Goal: Task Accomplishment & Management: Complete application form

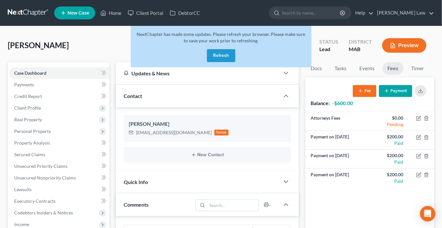
click at [221, 62] on button "Refresh" at bounding box center [221, 55] width 28 height 13
click at [218, 62] on button "Refresh" at bounding box center [221, 55] width 28 height 13
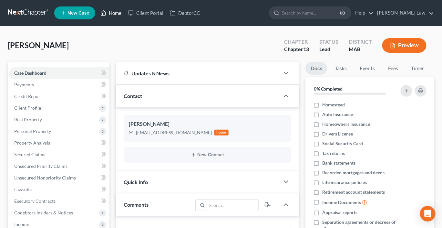
click at [125, 16] on link "Home" at bounding box center [110, 13] width 27 height 12
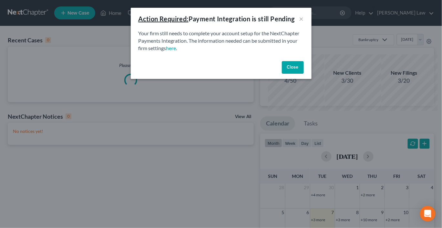
click at [304, 74] on button "Close" at bounding box center [293, 67] width 22 height 13
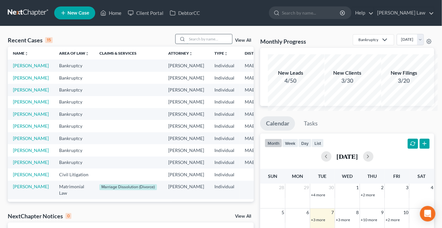
click at [195, 44] on input "search" at bounding box center [209, 38] width 45 height 9
type input "zion"
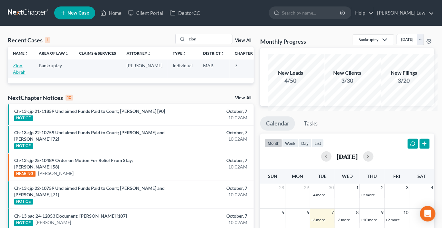
click at [25, 75] on link "Zion, Abrah" at bounding box center [19, 69] width 13 height 12
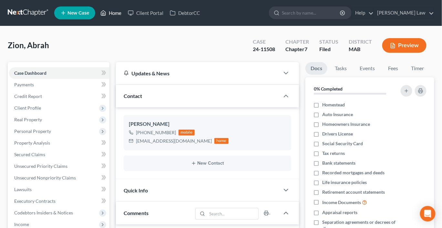
click at [125, 16] on link "Home" at bounding box center [110, 13] width 27 height 12
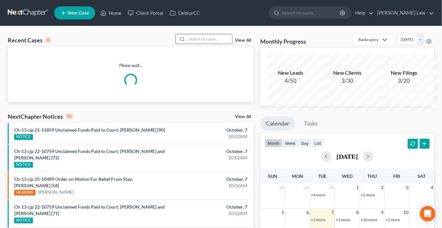
click at [197, 44] on input "search" at bounding box center [209, 38] width 45 height 9
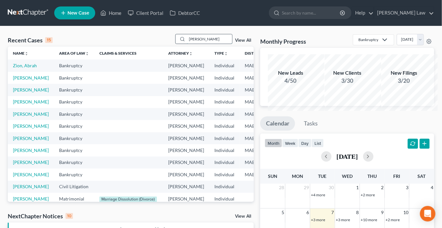
type input "[PERSON_NAME]"
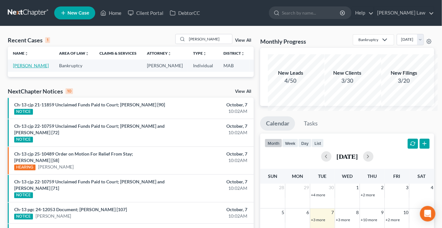
click at [24, 68] on link "[PERSON_NAME]" at bounding box center [31, 65] width 36 height 5
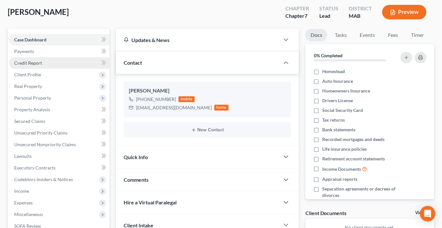
scroll to position [28, 0]
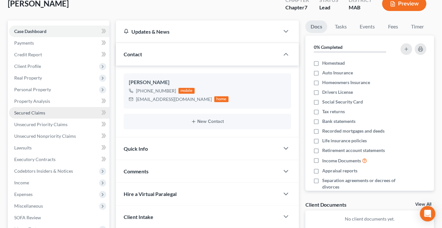
click at [38, 115] on span "Secured Claims" at bounding box center [29, 112] width 31 height 5
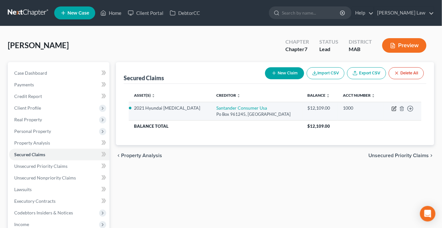
click at [392, 111] on icon "button" at bounding box center [394, 108] width 5 height 5
select select "45"
select select "2"
select select "0"
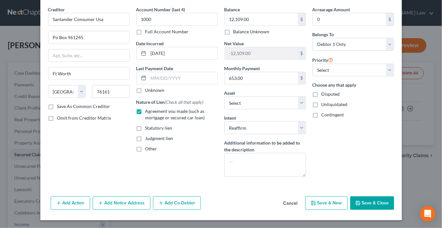
click at [391, 199] on button "Save & Close" at bounding box center [373, 203] width 44 height 14
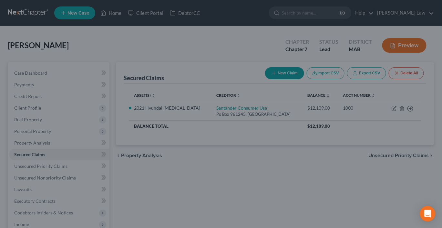
select select "3"
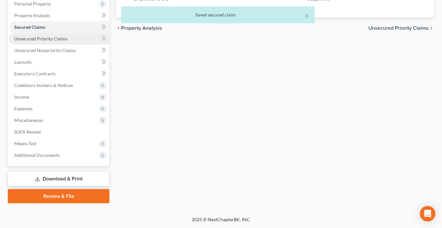
scroll to position [136, 0]
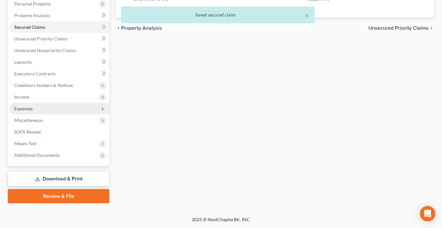
click at [33, 111] on span "Expenses" at bounding box center [23, 108] width 18 height 5
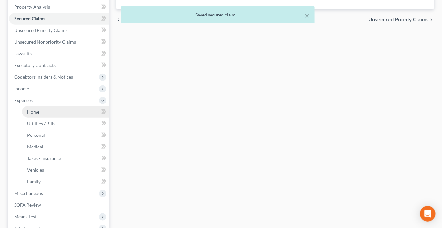
click at [39, 114] on span "Home" at bounding box center [33, 111] width 12 height 5
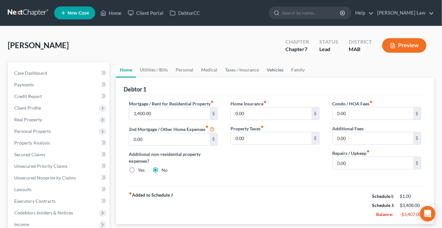
click at [288, 78] on link "Vehicles" at bounding box center [275, 70] width 25 height 16
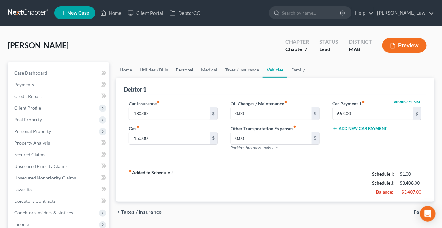
click at [197, 78] on link "Personal" at bounding box center [185, 70] width 26 height 16
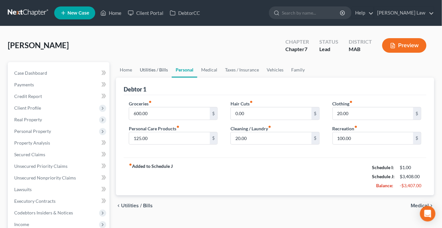
click at [161, 78] on link "Utilities / Bills" at bounding box center [154, 70] width 36 height 16
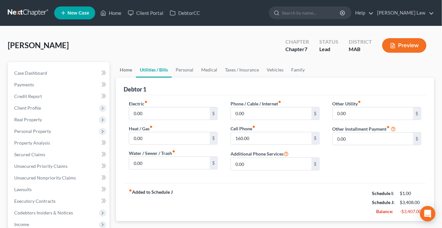
click at [132, 78] on link "Home" at bounding box center [126, 70] width 20 height 16
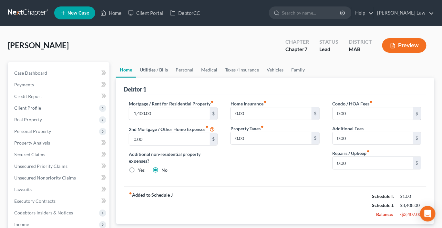
click at [159, 78] on link "Utilities / Bills" at bounding box center [154, 70] width 36 height 16
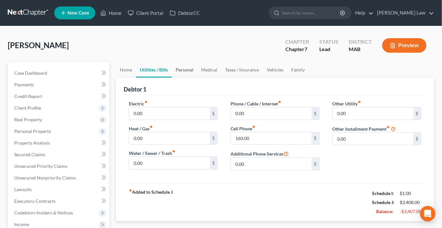
click at [197, 78] on link "Personal" at bounding box center [185, 70] width 26 height 16
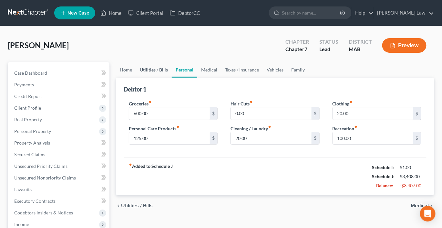
click at [167, 78] on link "Utilities / Bills" at bounding box center [154, 70] width 36 height 16
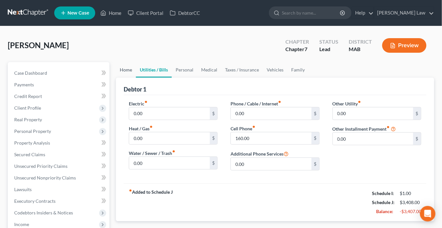
click at [128, 78] on link "Home" at bounding box center [126, 70] width 20 height 16
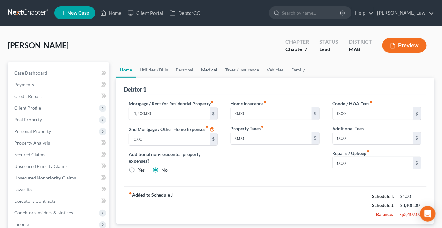
click at [221, 78] on link "Medical" at bounding box center [209, 70] width 24 height 16
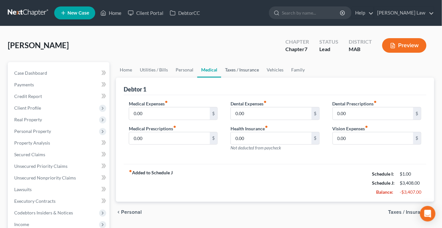
click at [263, 78] on link "Taxes / Insurance" at bounding box center [242, 70] width 42 height 16
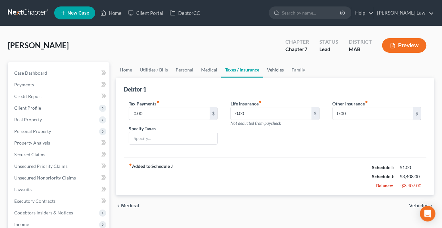
click at [288, 78] on link "Vehicles" at bounding box center [275, 70] width 25 height 16
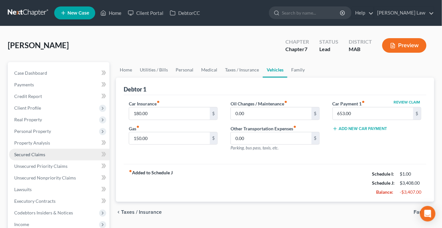
click at [44, 157] on span "Secured Claims" at bounding box center [29, 154] width 31 height 5
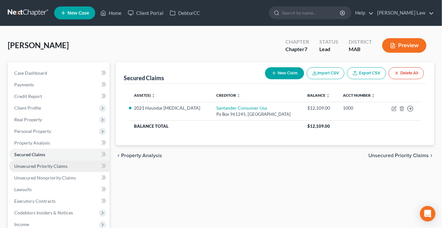
click at [68, 169] on span "Unsecured Priority Claims" at bounding box center [40, 165] width 53 height 5
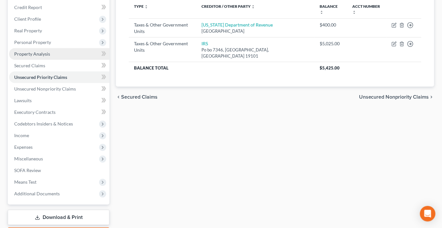
scroll to position [90, 0]
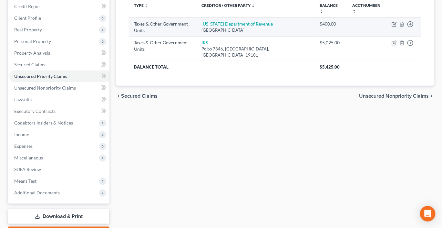
click at [387, 36] on td "Move to D Move to F Move to G Move to Notice Only" at bounding box center [404, 26] width 35 height 19
click at [392, 27] on icon "button" at bounding box center [394, 24] width 5 height 5
select select "2"
select select "22"
select select "0"
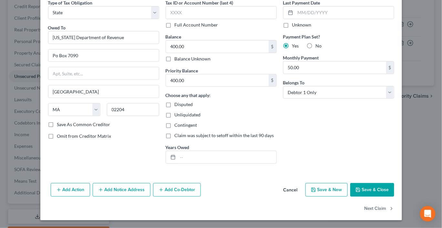
scroll to position [99, 0]
click at [391, 183] on button "Save & Close" at bounding box center [373, 190] width 44 height 14
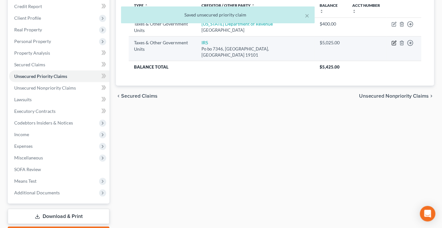
click at [392, 46] on icon "button" at bounding box center [394, 42] width 5 height 5
select select "0"
select select "39"
select select "0"
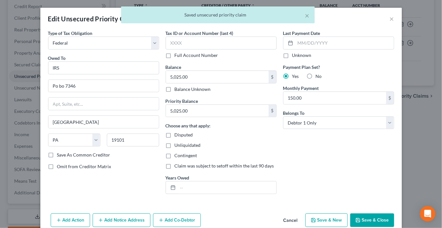
scroll to position [100, 0]
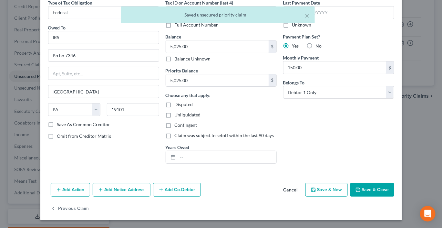
click at [395, 183] on button "Save & Close" at bounding box center [373, 190] width 44 height 14
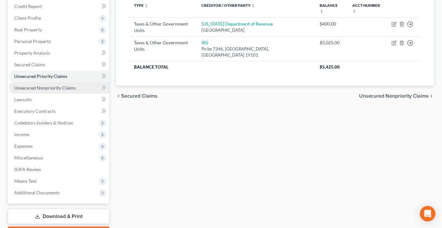
click at [54, 90] on span "Unsecured Nonpriority Claims" at bounding box center [45, 87] width 62 height 5
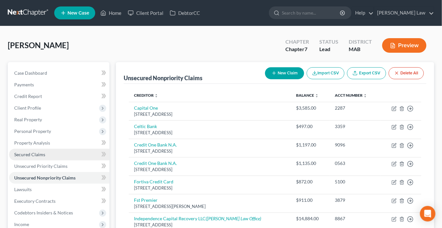
click at [39, 157] on span "Secured Claims" at bounding box center [29, 154] width 31 height 5
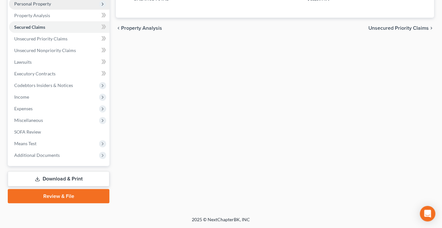
scroll to position [184, 0]
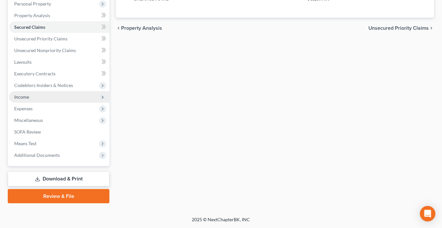
click at [29, 96] on span "Income" at bounding box center [21, 96] width 15 height 5
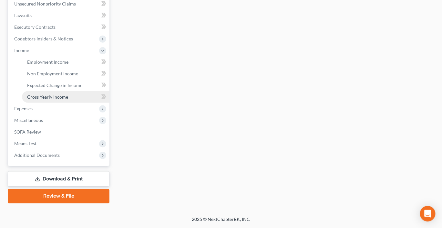
click at [63, 100] on span "Gross Yearly Income" at bounding box center [47, 96] width 41 height 5
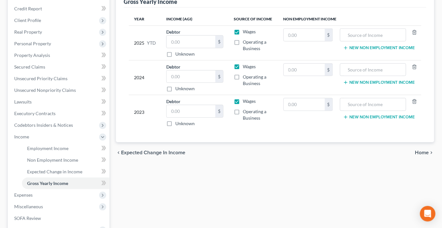
scroll to position [90, 0]
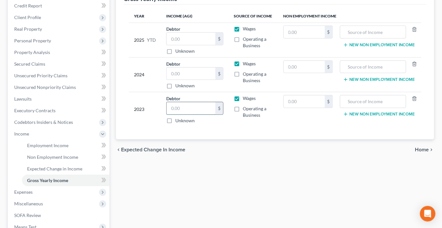
click at [200, 114] on input "text" at bounding box center [191, 108] width 49 height 12
type input "16,526"
click at [243, 101] on label "Wages" at bounding box center [249, 98] width 13 height 6
click at [246, 99] on input "Wages" at bounding box center [248, 97] width 4 height 4
checkbox input "false"
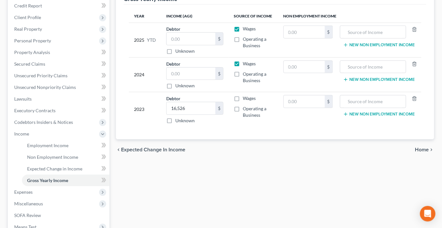
click at [243, 118] on label "Operating a Business" at bounding box center [258, 111] width 30 height 13
click at [246, 110] on input "Operating a Business" at bounding box center [248, 107] width 4 height 4
checkbox input "true"
click at [42, 90] on span "Unsecured Nonpriority Claims" at bounding box center [45, 86] width 62 height 5
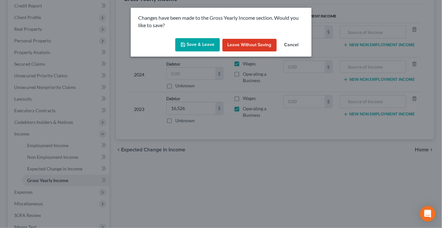
click at [188, 52] on button "Save & Leave" at bounding box center [197, 45] width 45 height 14
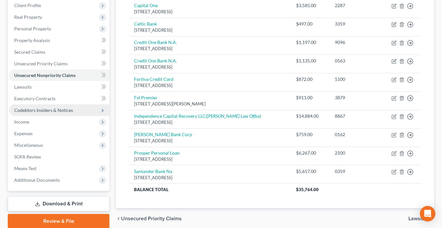
scroll to position [126, 0]
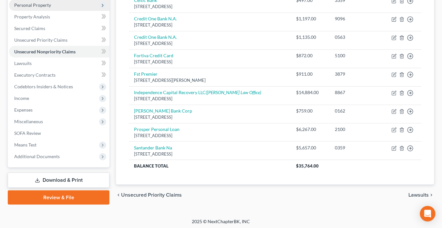
click at [39, 8] on span "Personal Property" at bounding box center [32, 4] width 37 height 5
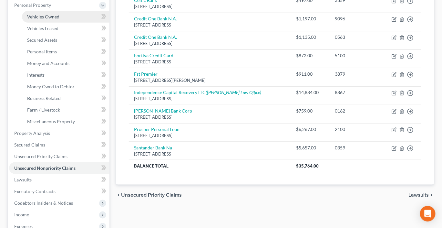
click at [58, 19] on span "Vehicles Owned" at bounding box center [43, 16] width 32 height 5
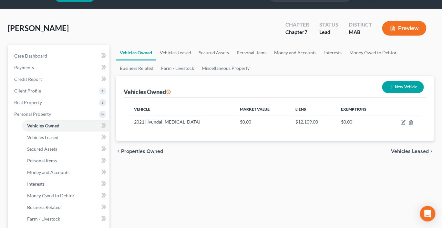
scroll to position [16, 0]
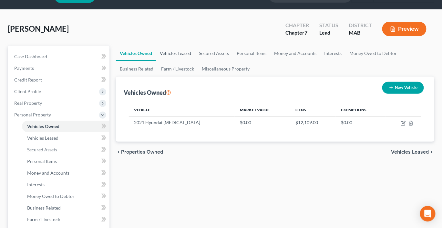
click at [195, 61] on link "Vehicles Leased" at bounding box center [175, 54] width 39 height 16
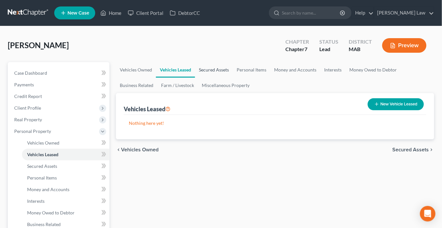
click at [233, 78] on link "Secured Assets" at bounding box center [214, 70] width 38 height 16
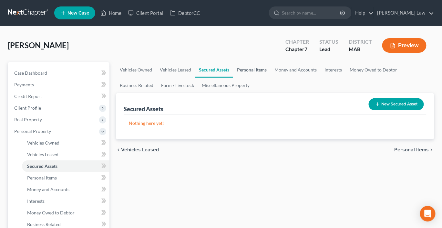
click at [271, 78] on link "Personal Items" at bounding box center [251, 70] width 37 height 16
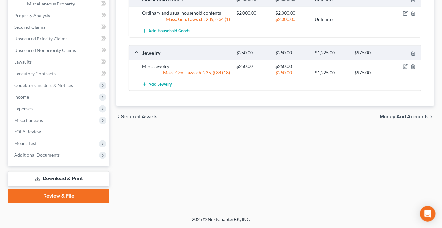
scroll to position [292, 0]
click at [29, 100] on span "Income" at bounding box center [21, 96] width 15 height 5
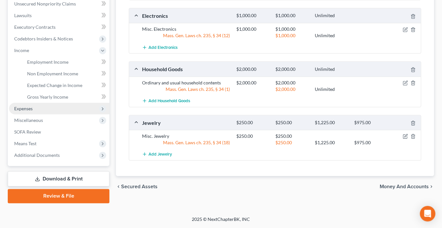
scroll to position [196, 0]
click at [33, 111] on span "Expenses" at bounding box center [23, 108] width 18 height 5
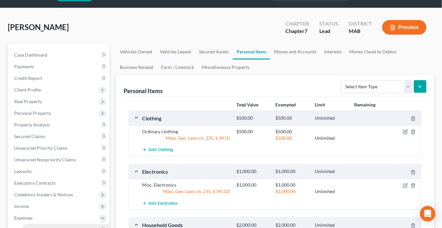
scroll to position [0, 0]
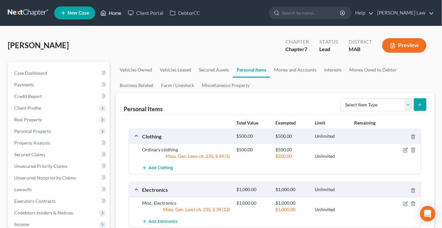
click at [106, 14] on icon at bounding box center [103, 13] width 6 height 8
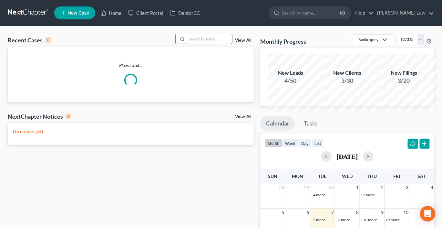
click at [187, 44] on input "search" at bounding box center [209, 38] width 45 height 9
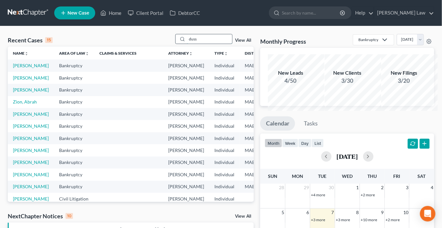
type input "duss"
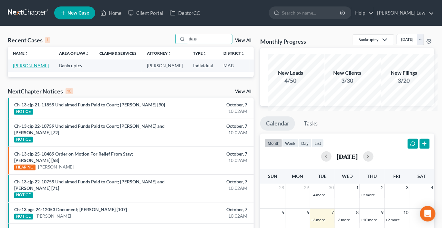
click at [31, 68] on link "[PERSON_NAME]" at bounding box center [31, 65] width 36 height 5
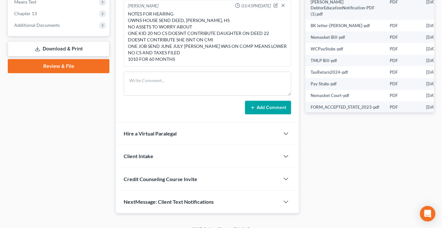
scroll to position [274, 0]
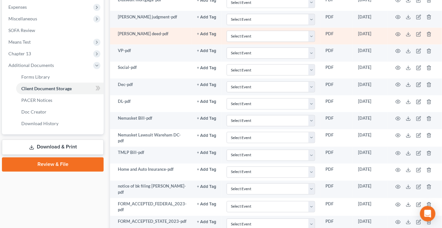
scroll to position [229, 57]
click at [409, 35] on line at bounding box center [409, 33] width 0 height 3
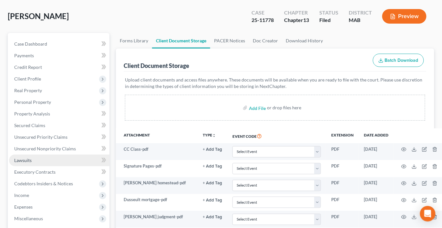
scroll to position [0, 0]
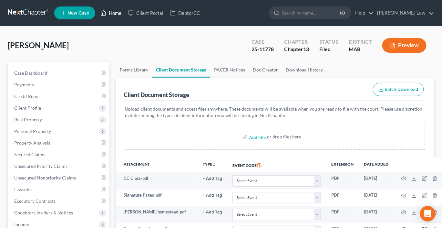
click at [125, 13] on link "Home" at bounding box center [110, 13] width 27 height 12
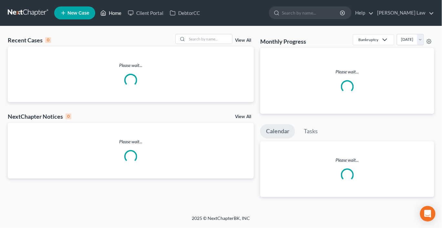
click at [106, 17] on icon at bounding box center [103, 13] width 6 height 8
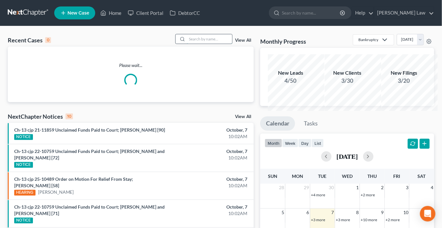
click at [193, 44] on input "search" at bounding box center [209, 38] width 45 height 9
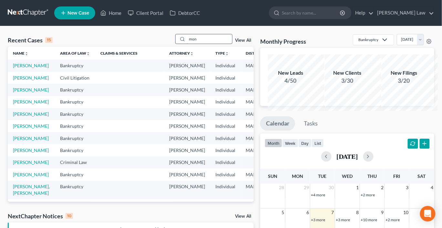
type input "mon"
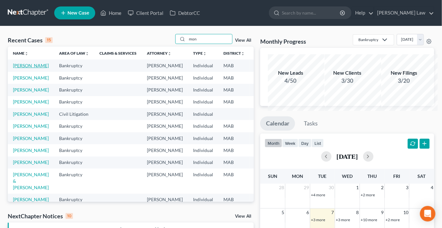
click at [26, 68] on link "[PERSON_NAME]" at bounding box center [31, 65] width 36 height 5
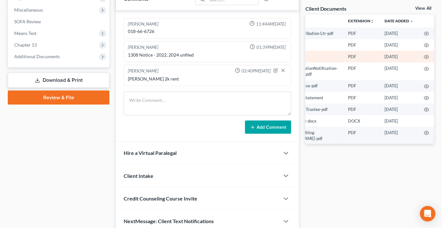
scroll to position [0, 68]
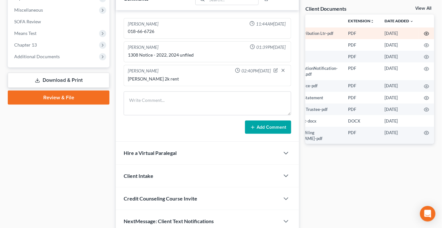
click at [424, 36] on icon "button" at bounding box center [426, 33] width 5 height 5
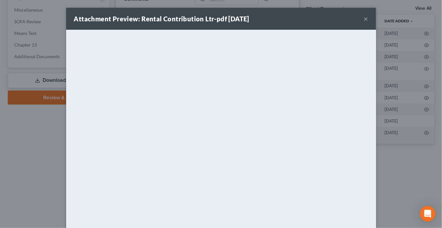
click at [369, 23] on button "×" at bounding box center [366, 19] width 5 height 8
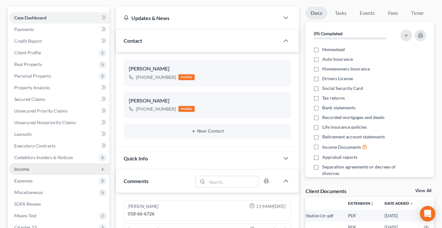
scroll to position [58, 0]
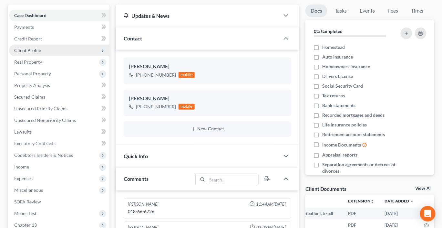
click at [38, 53] on span "Client Profile" at bounding box center [27, 49] width 27 height 5
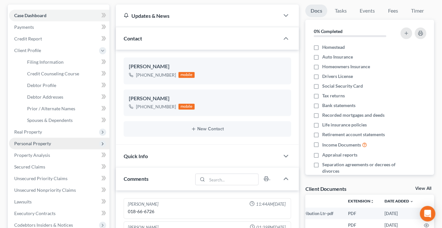
click at [33, 146] on span "Personal Property" at bounding box center [32, 143] width 37 height 5
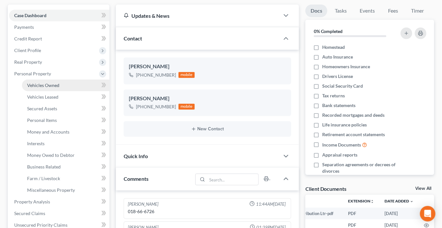
click at [56, 88] on span "Vehicles Owned" at bounding box center [43, 84] width 32 height 5
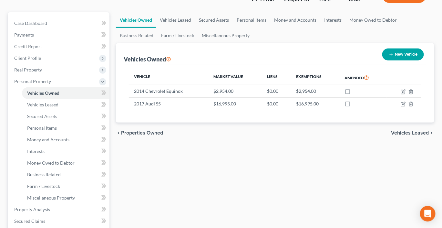
scroll to position [57, 0]
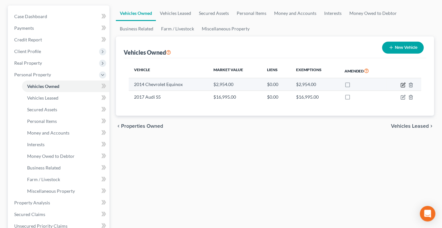
click at [401, 88] on icon "button" at bounding box center [403, 84] width 5 height 5
select select "0"
select select "12"
select select "0"
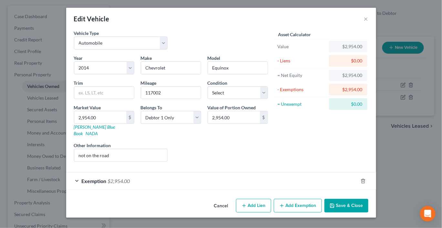
scroll to position [43, 0]
click at [369, 202] on button "Save & Close" at bounding box center [347, 206] width 44 height 14
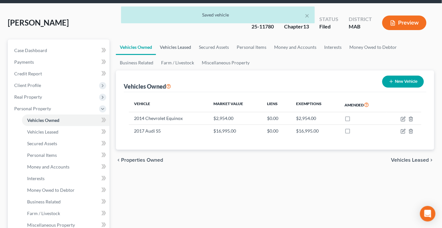
click at [195, 55] on link "Vehicles Leased" at bounding box center [175, 47] width 39 height 16
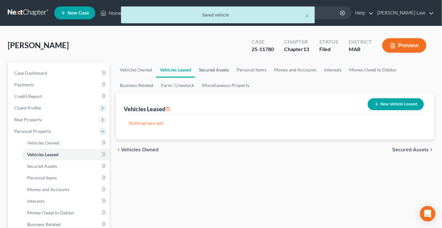
click at [233, 78] on link "Secured Assets" at bounding box center [214, 70] width 38 height 16
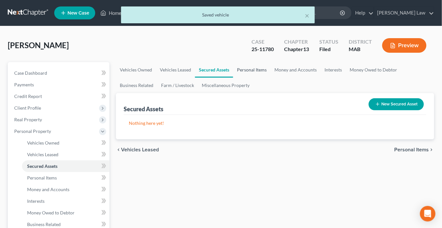
click at [271, 78] on link "Personal Items" at bounding box center [251, 70] width 37 height 16
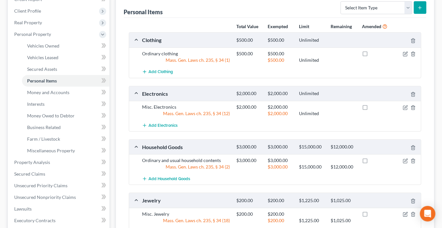
scroll to position [82, 0]
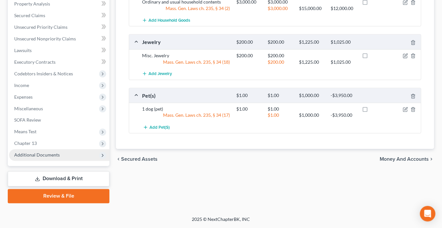
click at [52, 158] on span "Additional Documents" at bounding box center [37, 154] width 46 height 5
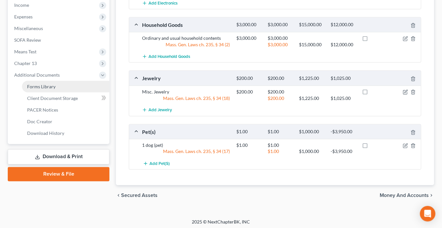
scroll to position [203, 0]
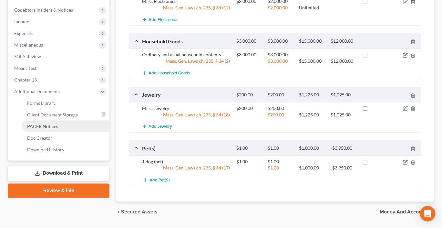
click at [58, 129] on span "PACER Notices" at bounding box center [42, 125] width 31 height 5
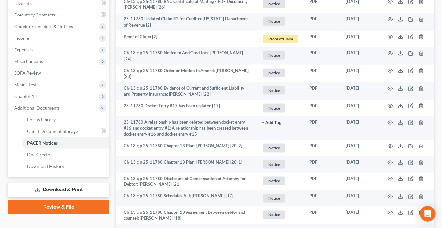
scroll to position [188, 0]
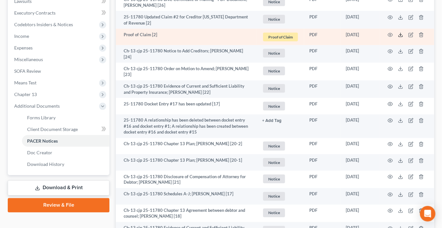
click at [398, 37] on icon at bounding box center [400, 34] width 5 height 5
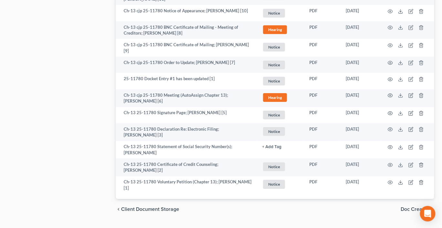
scroll to position [563, 0]
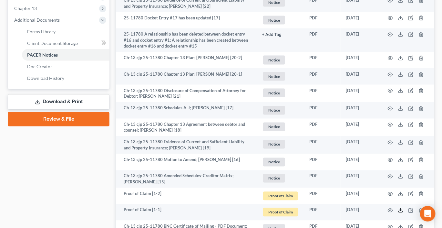
scroll to position [321, 0]
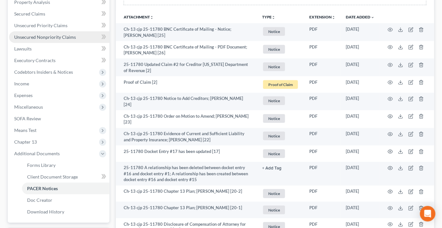
click at [31, 40] on span "Unsecured Nonpriority Claims" at bounding box center [45, 36] width 62 height 5
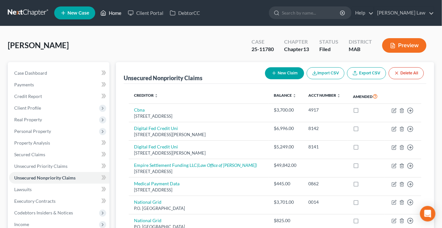
click at [125, 19] on link "Home" at bounding box center [110, 13] width 27 height 12
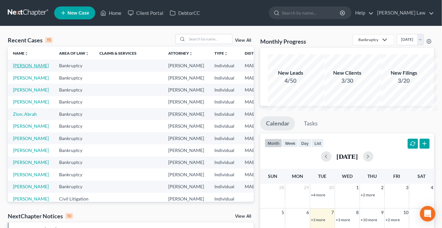
click at [24, 68] on link "[PERSON_NAME]" at bounding box center [31, 65] width 36 height 5
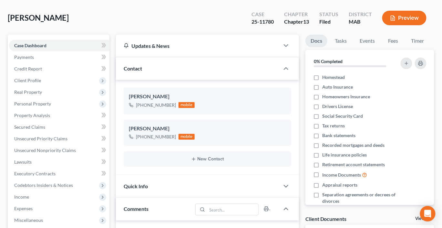
scroll to position [12, 0]
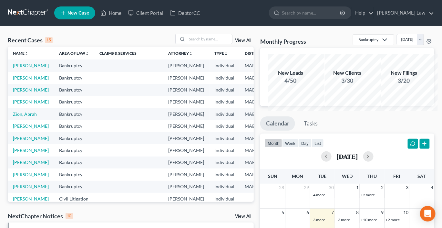
click at [26, 80] on link "[PERSON_NAME]" at bounding box center [31, 77] width 36 height 5
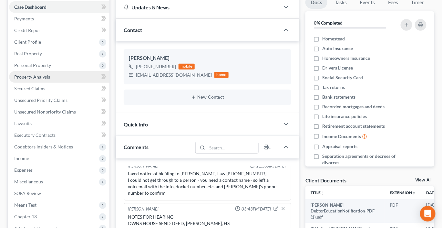
scroll to position [67, 0]
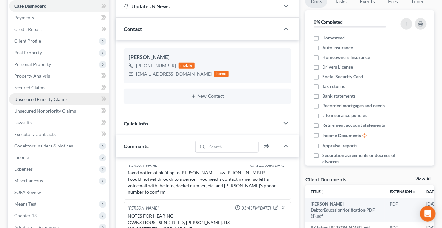
click at [49, 102] on span "Unsecured Priority Claims" at bounding box center [40, 98] width 53 height 5
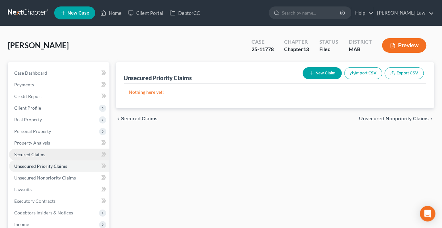
click at [42, 160] on link "Secured Claims" at bounding box center [59, 155] width 100 height 12
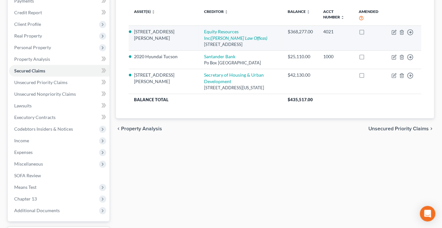
scroll to position [93, 0]
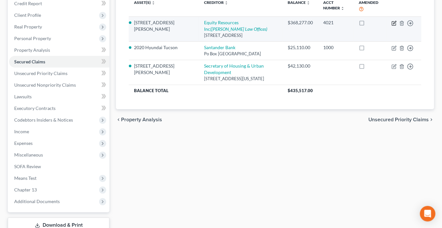
click at [392, 25] on icon "button" at bounding box center [394, 23] width 4 height 4
select select "36"
select select "2"
select select "3"
select select "22"
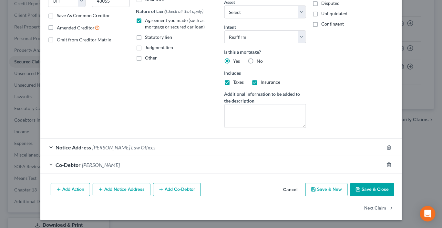
scroll to position [186, 0]
click at [227, 165] on div "Co-Debtor [PERSON_NAME]" at bounding box center [212, 164] width 344 height 17
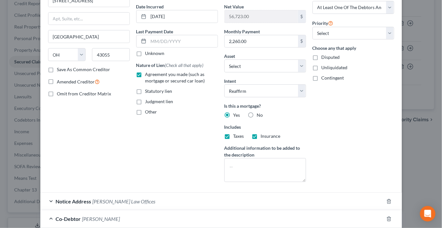
scroll to position [0, 0]
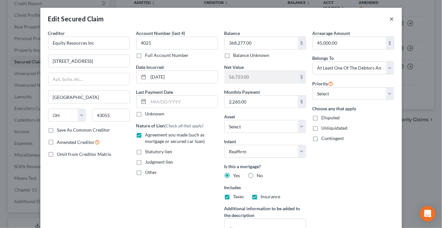
click at [395, 23] on button "×" at bounding box center [392, 19] width 5 height 8
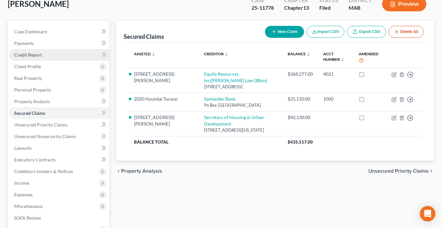
scroll to position [46, 0]
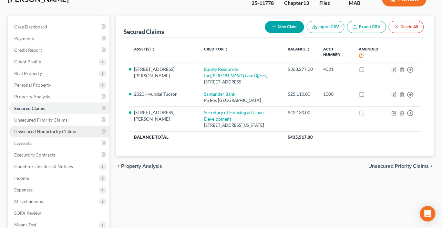
click at [61, 134] on span "Unsecured Nonpriority Claims" at bounding box center [45, 131] width 62 height 5
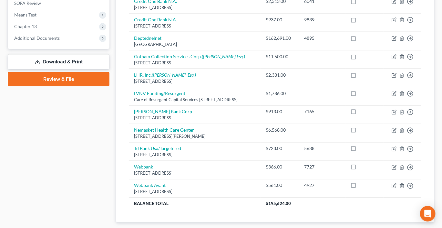
scroll to position [255, 0]
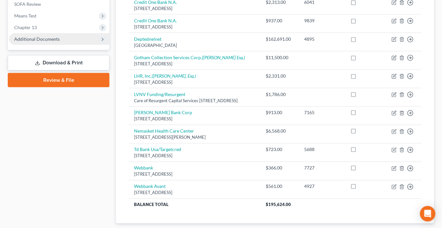
click at [51, 42] on span "Additional Documents" at bounding box center [37, 38] width 46 height 5
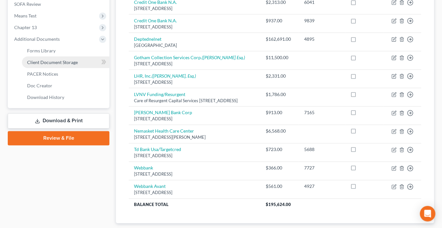
click at [67, 65] on span "Client Document Storage" at bounding box center [52, 61] width 51 height 5
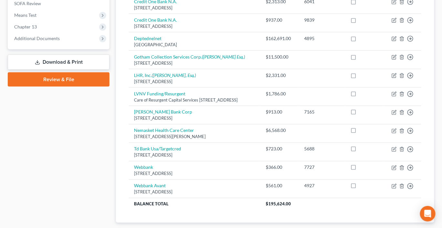
scroll to position [261, 0]
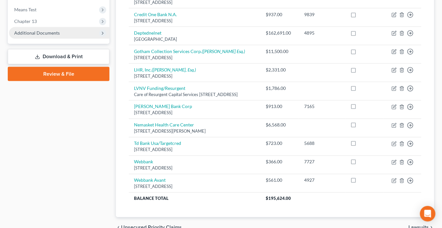
click at [79, 39] on span "Additional Documents" at bounding box center [59, 33] width 100 height 12
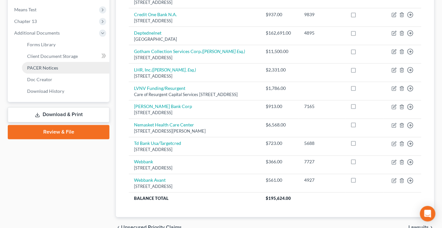
click at [57, 74] on link "PACER Notices" at bounding box center [66, 68] width 88 height 12
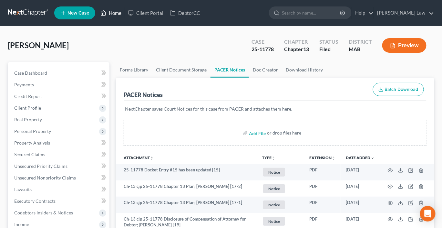
click at [125, 15] on link "Home" at bounding box center [110, 13] width 27 height 12
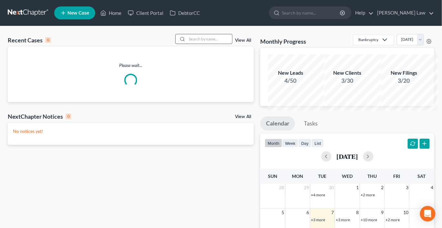
click at [190, 44] on input "search" at bounding box center [209, 38] width 45 height 9
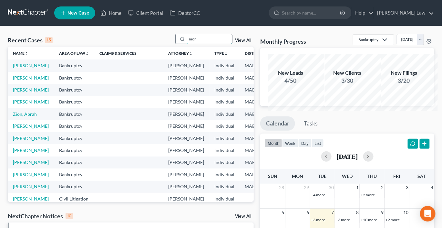
type input "mon"
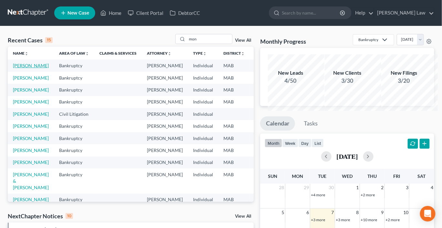
click at [23, 68] on link "[PERSON_NAME]" at bounding box center [31, 65] width 36 height 5
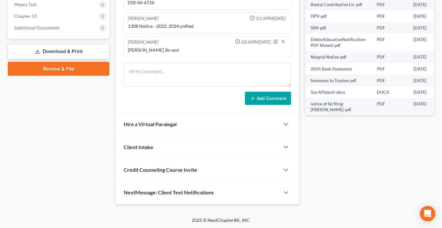
scroll to position [277, 0]
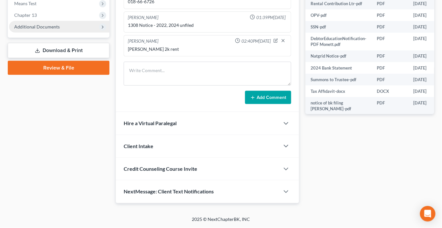
click at [67, 33] on span "Additional Documents" at bounding box center [59, 27] width 100 height 12
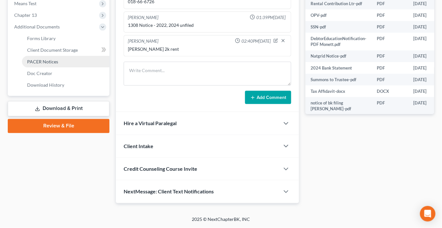
click at [58, 64] on span "PACER Notices" at bounding box center [42, 61] width 31 height 5
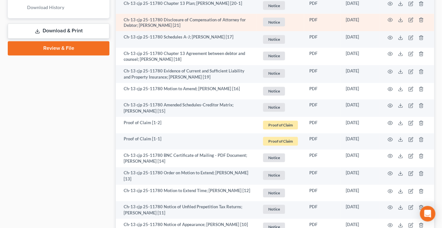
scroll to position [349, 0]
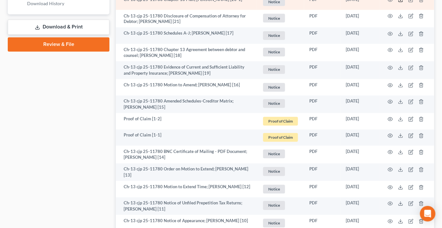
click at [400, 0] on polyline at bounding box center [401, -1] width 2 height 1
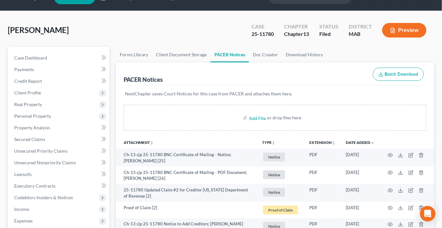
scroll to position [0, 0]
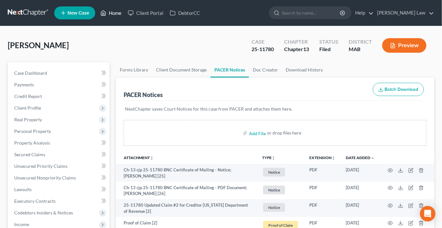
click at [125, 16] on link "Home" at bounding box center [110, 13] width 27 height 12
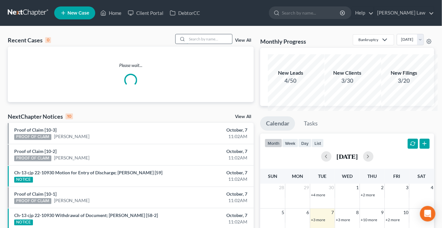
click at [193, 44] on input "search" at bounding box center [209, 38] width 45 height 9
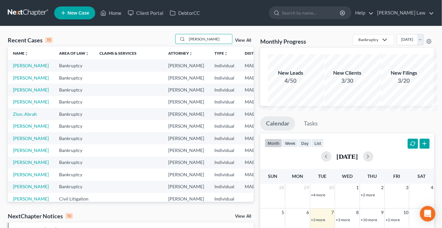
type input "[PERSON_NAME]"
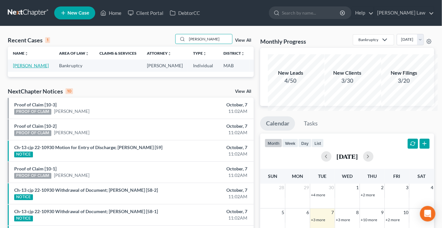
click at [24, 68] on link "[PERSON_NAME]" at bounding box center [31, 65] width 36 height 5
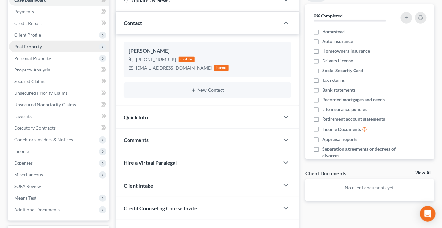
scroll to position [79, 0]
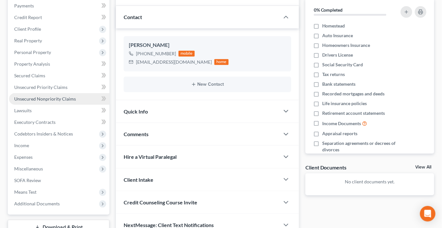
click at [51, 101] on span "Unsecured Nonpriority Claims" at bounding box center [45, 98] width 62 height 5
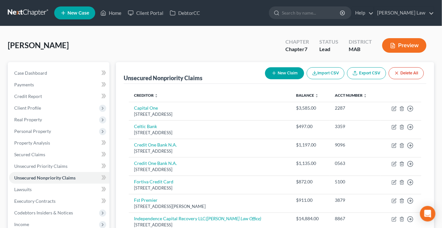
click at [265, 79] on button "New Claim" at bounding box center [284, 73] width 39 height 12
select select "0"
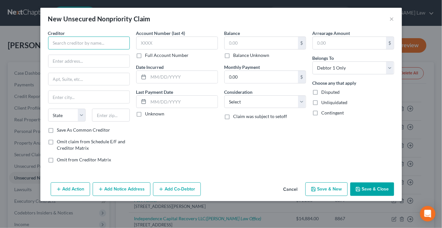
drag, startPoint x: 85, startPoint y: 54, endPoint x: 85, endPoint y: 47, distance: 6.8
click at [85, 49] on input "text" at bounding box center [89, 43] width 82 height 13
type input "Minto Financial Dba Minto Money"
type input "Po Box 58112"
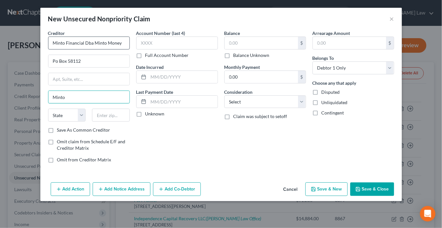
type input "Minto"
select select "1"
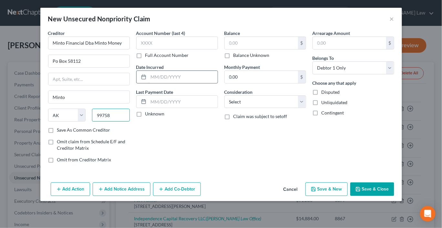
type input "99758"
click at [149, 83] on input "text" at bounding box center [183, 77] width 69 height 12
type input "2025"
click at [187, 49] on input "text" at bounding box center [177, 43] width 82 height 13
click at [249, 49] on input "text" at bounding box center [261, 43] width 73 height 12
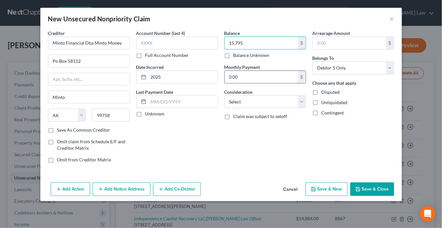
scroll to position [31, 0]
click at [383, 196] on button "Save & Close" at bounding box center [373, 189] width 44 height 14
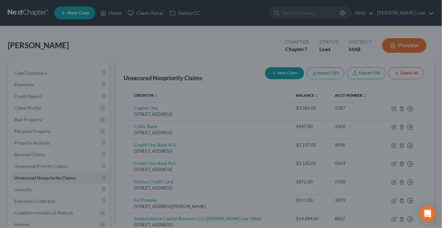
type input "15,795.00"
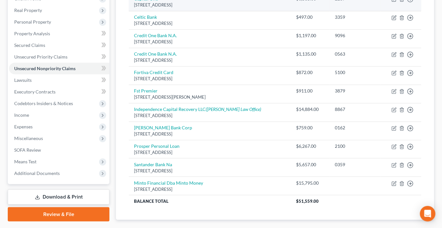
scroll to position [0, 0]
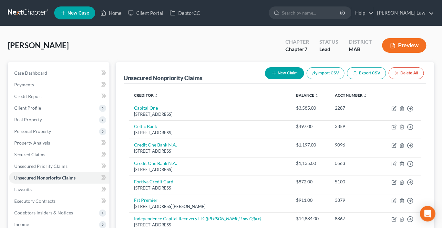
click at [265, 79] on button "New Claim" at bounding box center [284, 73] width 39 height 12
select select "0"
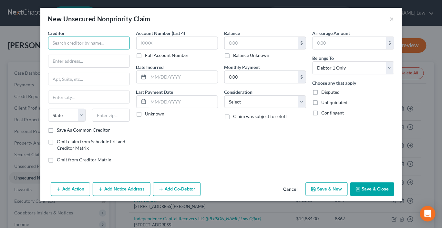
click at [85, 49] on input "text" at bounding box center [89, 43] width 82 height 13
type input "Spotloan"
click at [69, 67] on input "text" at bounding box center [88, 61] width 81 height 12
type input "Po Box 720"
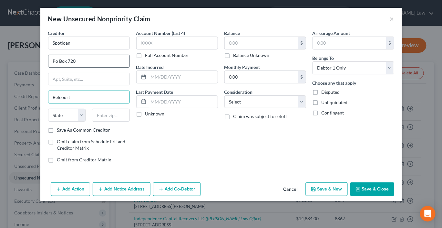
type input "Belcourt"
drag, startPoint x: 51, startPoint y: 149, endPoint x: 38, endPoint y: 143, distance: 13.3
click at [48, 121] on select "State [US_STATE] AK AR AZ CA CO CT DE DC [GEOGRAPHIC_DATA] [GEOGRAPHIC_DATA] GU…" at bounding box center [67, 115] width 38 height 13
select select "29"
click at [98, 121] on input "text" at bounding box center [111, 115] width 38 height 13
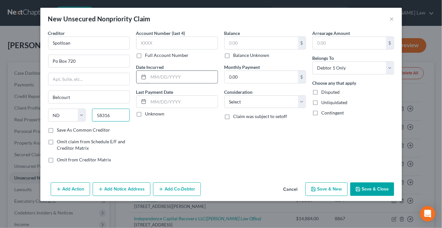
type input "58316"
click at [151, 83] on input "text" at bounding box center [183, 77] width 69 height 12
type input "2025"
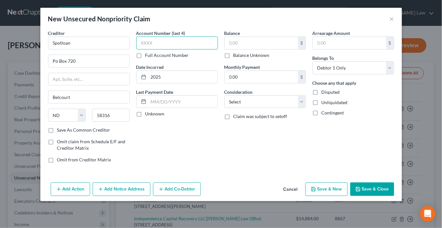
click at [162, 49] on input "text" at bounding box center [177, 43] width 82 height 13
type input "0355"
click at [245, 49] on input "text" at bounding box center [261, 43] width 73 height 12
type input "2"
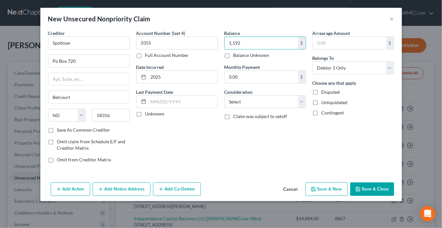
click at [395, 196] on button "Save & Close" at bounding box center [373, 189] width 44 height 14
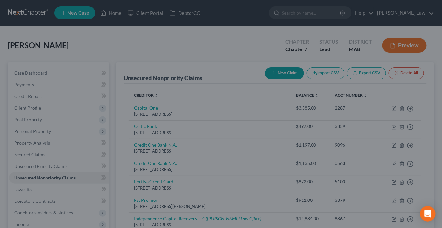
type input "1,192.00"
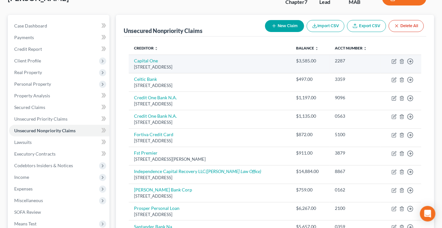
scroll to position [0, 0]
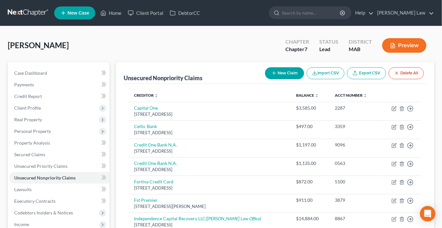
click at [265, 79] on button "New Claim" at bounding box center [284, 73] width 39 height 12
select select "0"
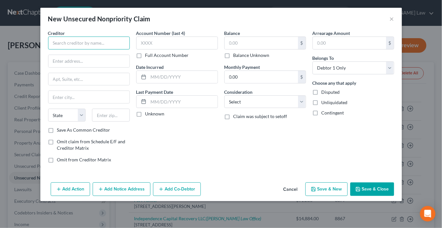
click at [71, 49] on input "text" at bounding box center [89, 43] width 82 height 13
type input "Uprova Credit LLC"
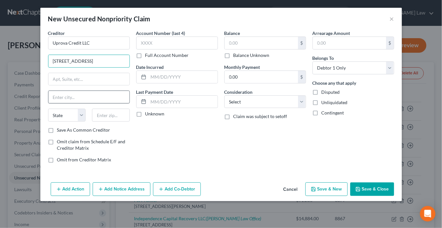
type input "[STREET_ADDRESS]"
click at [53, 103] on input "text" at bounding box center [88, 97] width 81 height 12
type input "[GEOGRAPHIC_DATA]"
select select "4"
click at [92, 121] on input "text" at bounding box center [111, 115] width 38 height 13
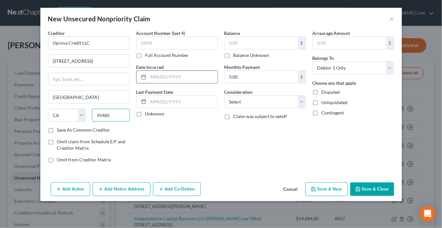
type input "95485"
click at [153, 83] on input "text" at bounding box center [183, 77] width 69 height 12
type input "2025"
click at [155, 49] on input "text" at bounding box center [177, 43] width 82 height 13
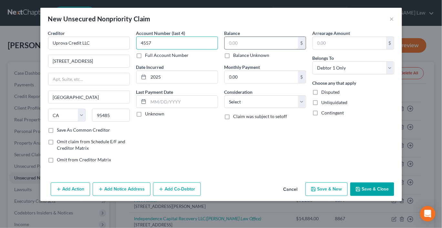
type input "4557"
click at [297, 49] on input "text" at bounding box center [261, 43] width 73 height 12
click at [392, 196] on button "Save & Close" at bounding box center [373, 189] width 44 height 14
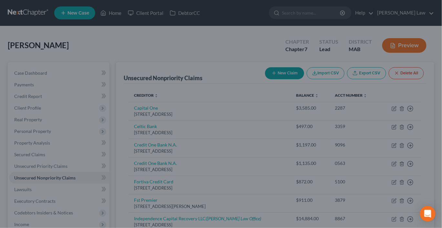
type input "4,702.00"
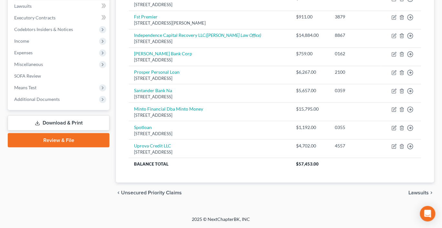
scroll to position [186, 0]
click at [29, 44] on span "Income" at bounding box center [21, 40] width 15 height 5
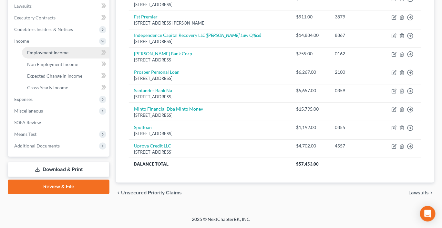
click at [56, 55] on span "Employment Income" at bounding box center [47, 52] width 41 height 5
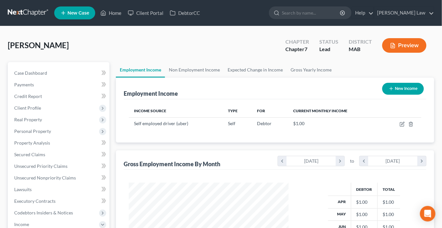
scroll to position [143, 173]
click at [402, 125] on icon "button" at bounding box center [403, 123] width 3 height 3
select select "1"
select select "0"
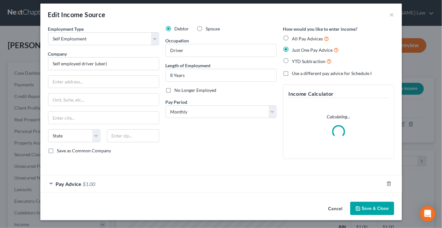
scroll to position [53, 0]
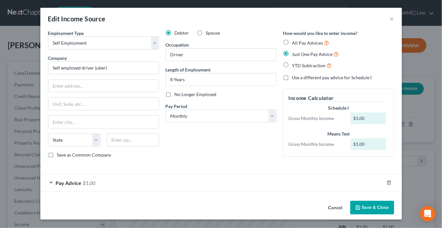
click at [170, 183] on div "Pay Advice $1.00" at bounding box center [212, 182] width 344 height 17
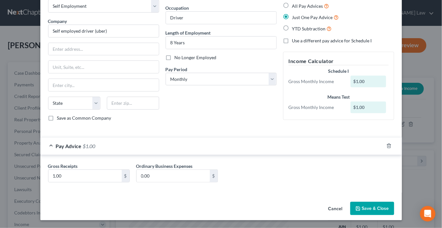
scroll to position [85, 0]
drag, startPoint x: 110, startPoint y: 24, endPoint x: 110, endPoint y: 14, distance: 10.0
click at [110, 43] on input "text" at bounding box center [103, 49] width 111 height 12
type input "[STREET_ADDRESS][US_STATE][PERSON_NAME]"
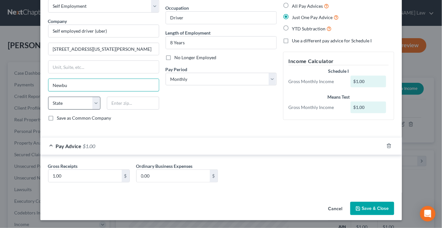
type input "[GEOGRAPHIC_DATA]"
click at [63, 97] on select "State [US_STATE] AK AR AZ CA CO CT DE DC [GEOGRAPHIC_DATA] [GEOGRAPHIC_DATA] GU…" at bounding box center [74, 103] width 52 height 13
select select "22"
click at [48, 97] on select "State [US_STATE] AK AR AZ CA CO CT DE DC [GEOGRAPHIC_DATA] [GEOGRAPHIC_DATA] GU…" at bounding box center [74, 103] width 52 height 13
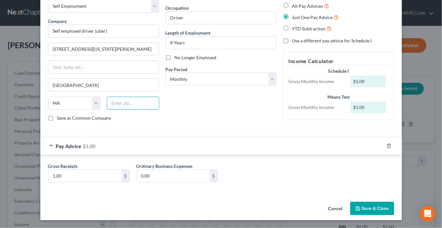
click at [121, 97] on input "text" at bounding box center [133, 103] width 52 height 13
type input "01950"
click at [49, 180] on input "1.00" at bounding box center [84, 176] width 73 height 12
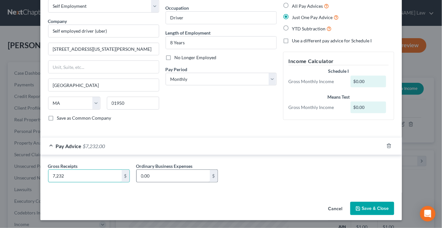
type input "7,232"
click at [154, 180] on input "0.00" at bounding box center [173, 176] width 73 height 12
type input "3,965"
click at [395, 215] on button "Save & Close" at bounding box center [373, 209] width 44 height 14
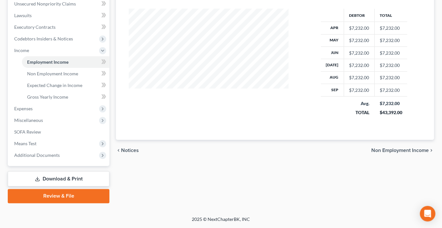
scroll to position [177, 0]
click at [33, 111] on span "Expenses" at bounding box center [23, 108] width 18 height 5
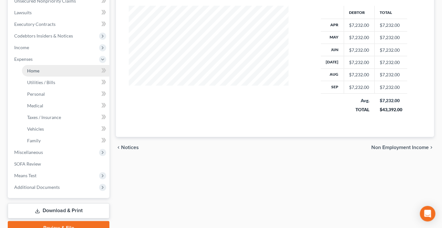
click at [39, 73] on span "Home" at bounding box center [33, 70] width 12 height 5
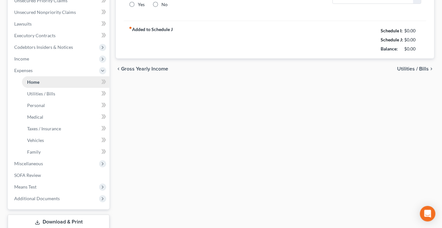
type input "1,400.00"
type input "0.00"
radio input "true"
type input "0.00"
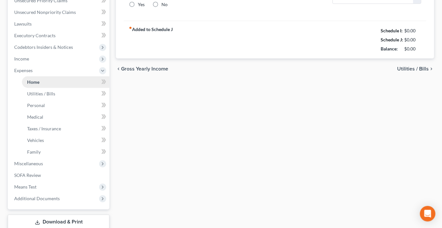
type input "0.00"
